Goal: Task Accomplishment & Management: Manage account settings

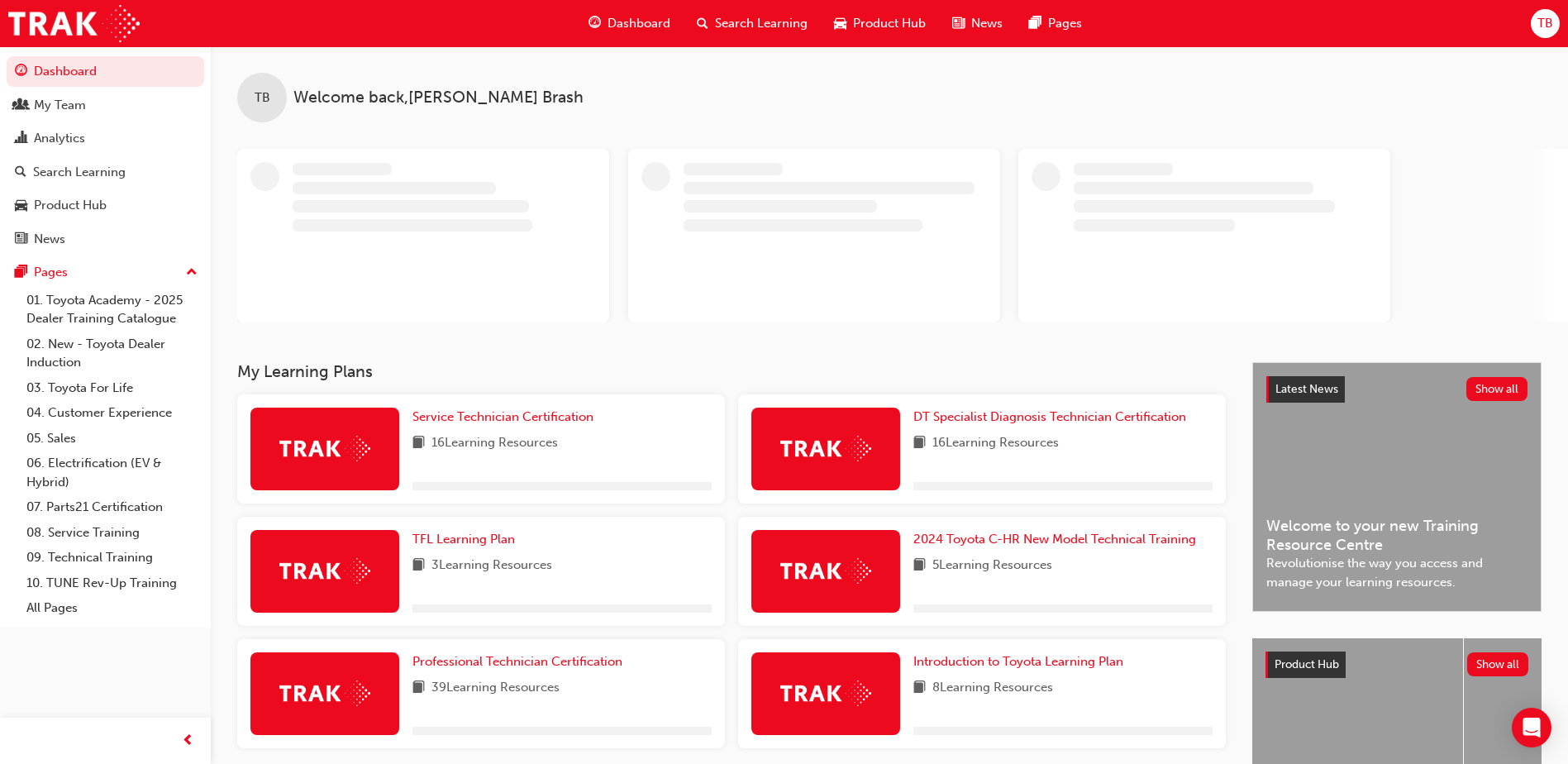
click at [1562, 11] on div "Dashboard Search Learning Product Hub News Pages TB" at bounding box center [784, 23] width 1568 height 47
click at [1547, 20] on span "TB" at bounding box center [1545, 23] width 16 height 19
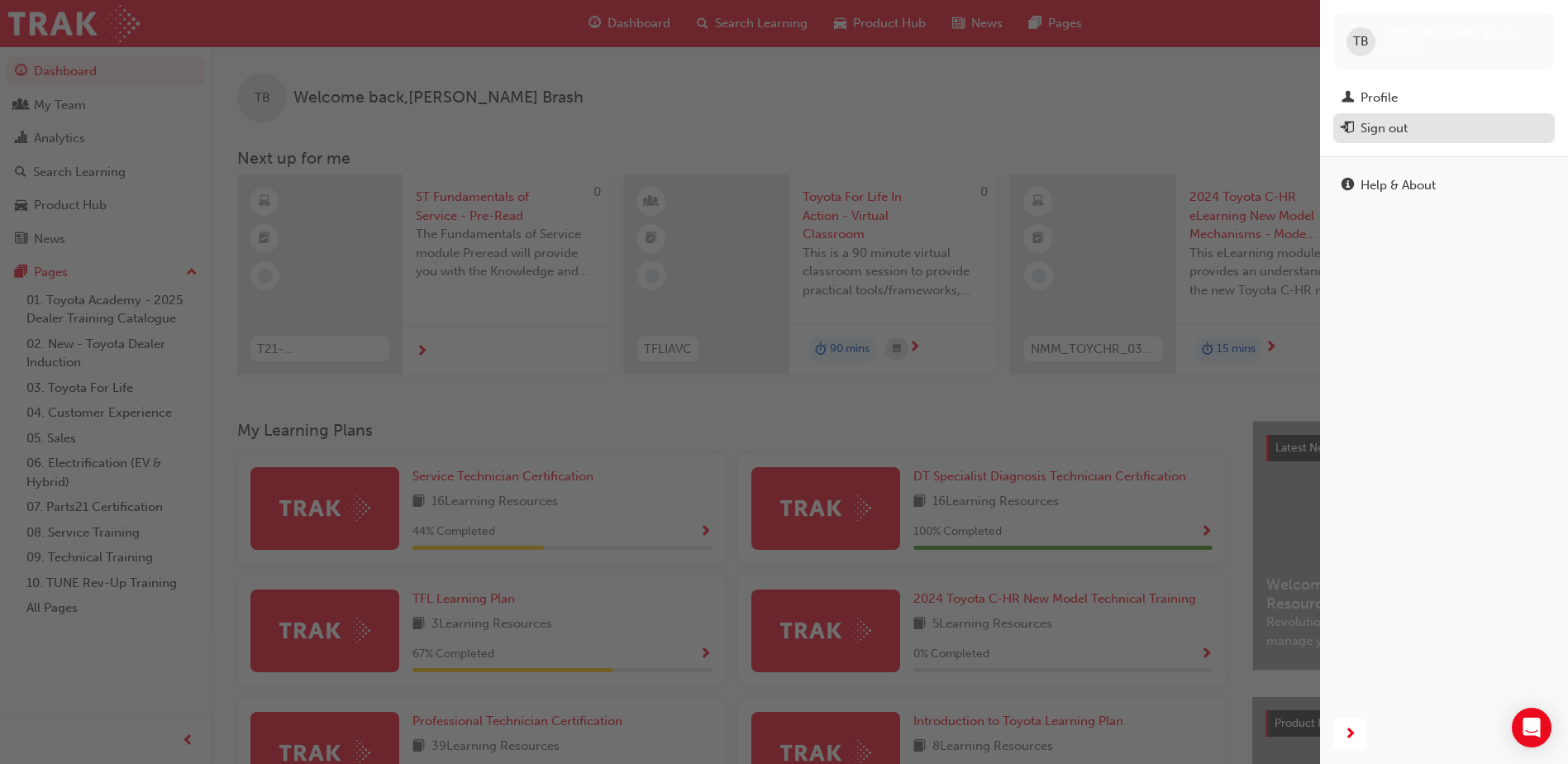
click at [1420, 128] on div "Sign out" at bounding box center [1444, 128] width 205 height 20
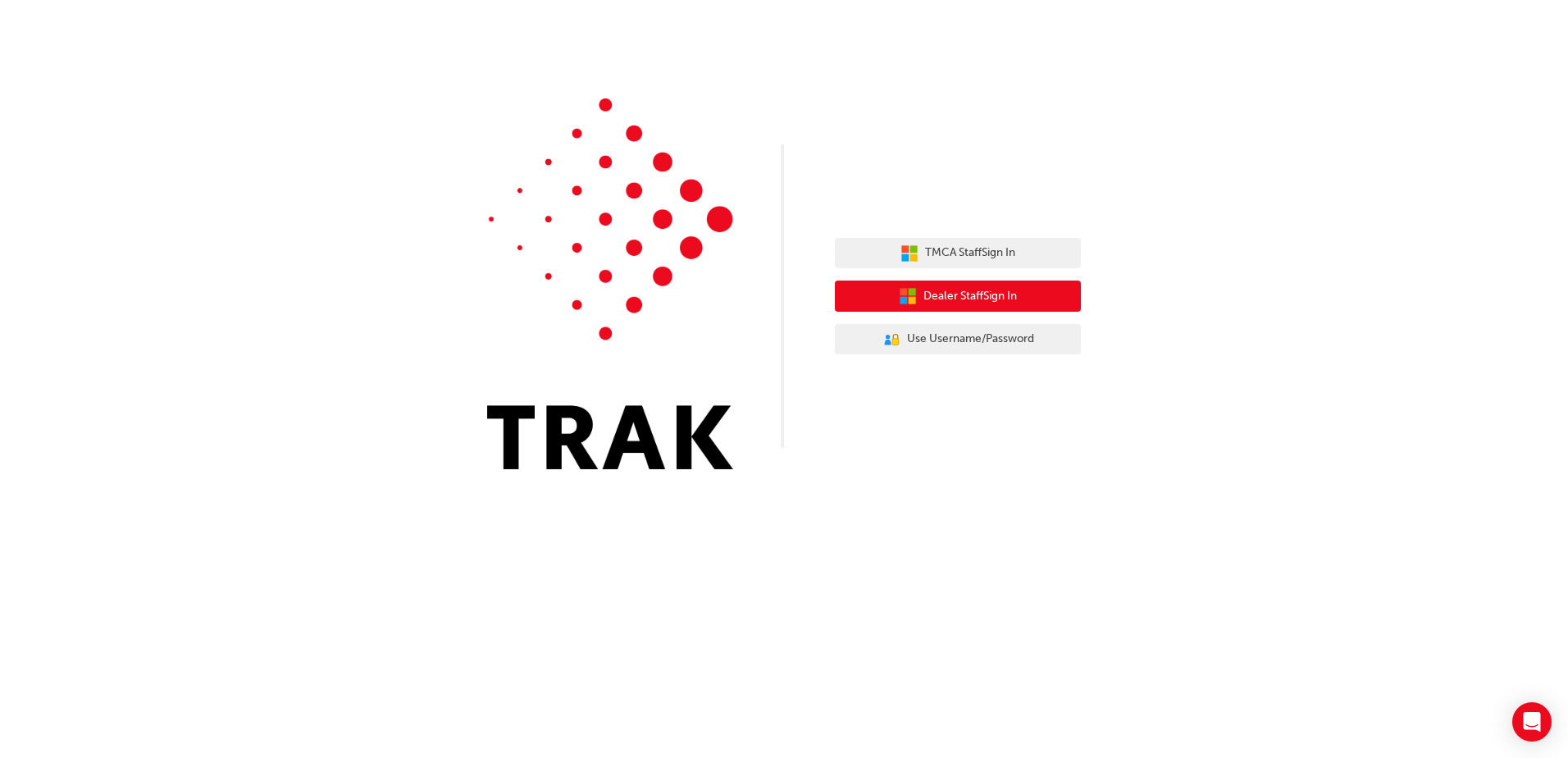
click at [1008, 292] on span "Dealer Staff Sign In" at bounding box center [969, 296] width 93 height 19
